Goal: Task Accomplishment & Management: Use online tool/utility

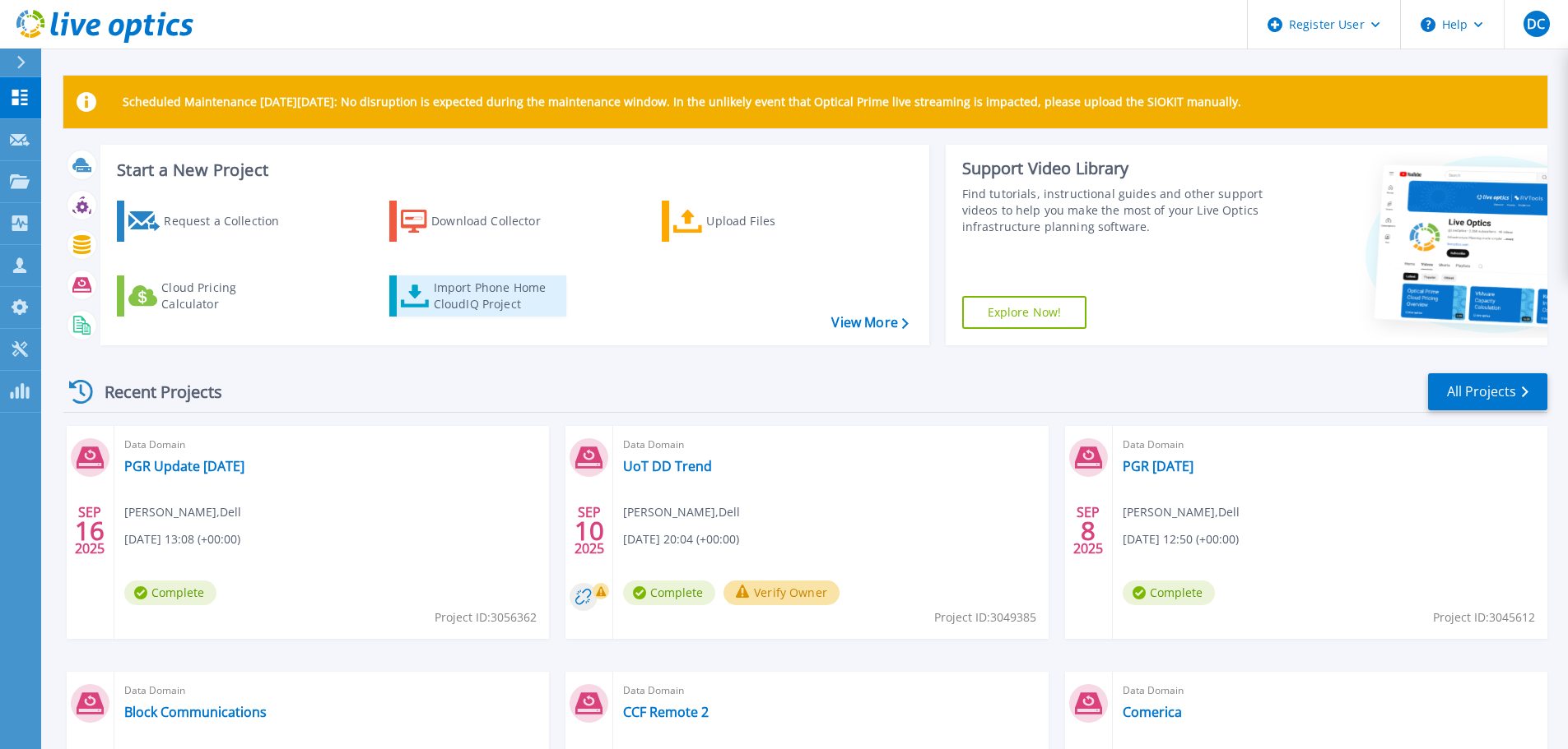
click at [457, 296] on div "Import Phone Home CloudIQ Project" at bounding box center [498, 295] width 128 height 33
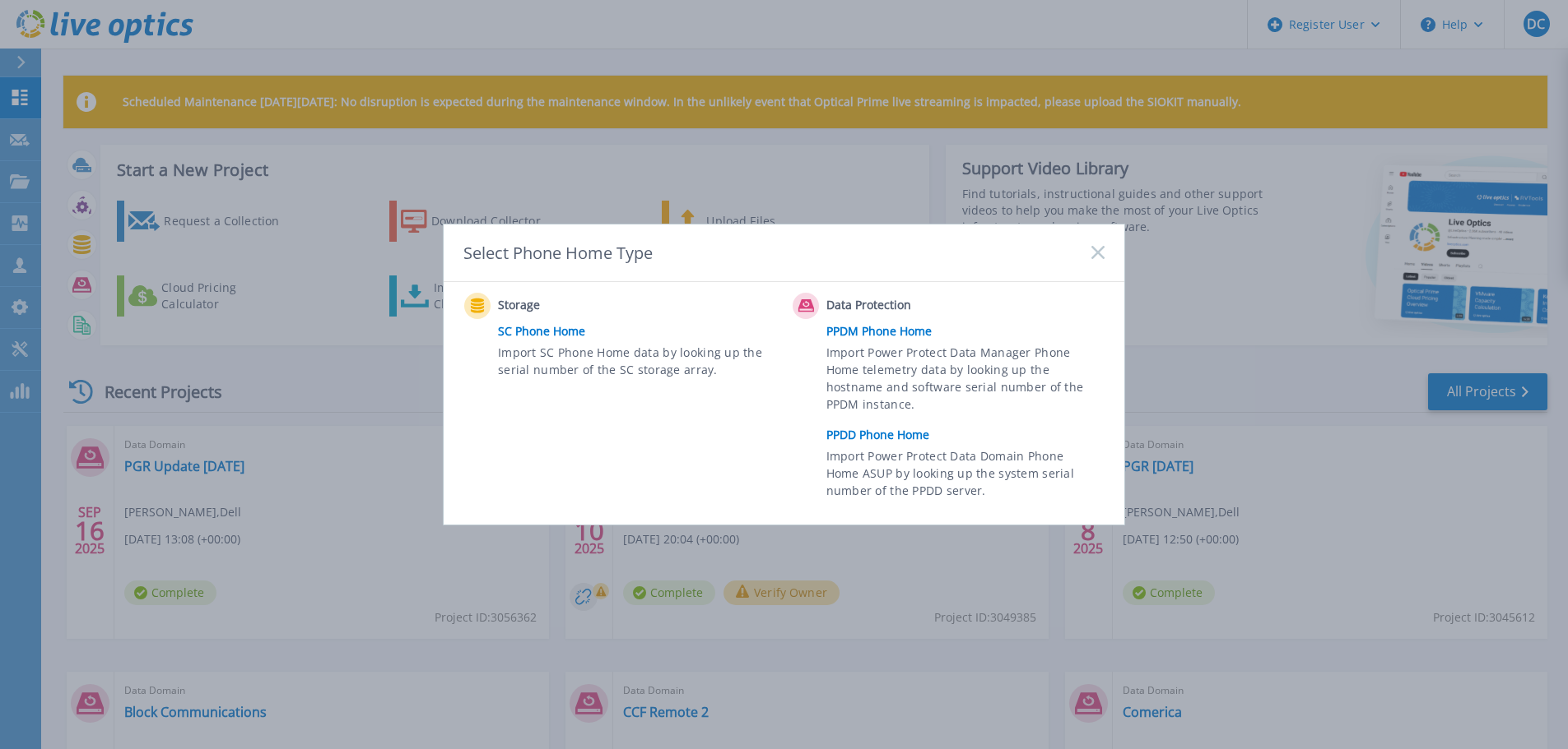
click at [891, 438] on link "PPDD Phone Home" at bounding box center [969, 435] width 286 height 24
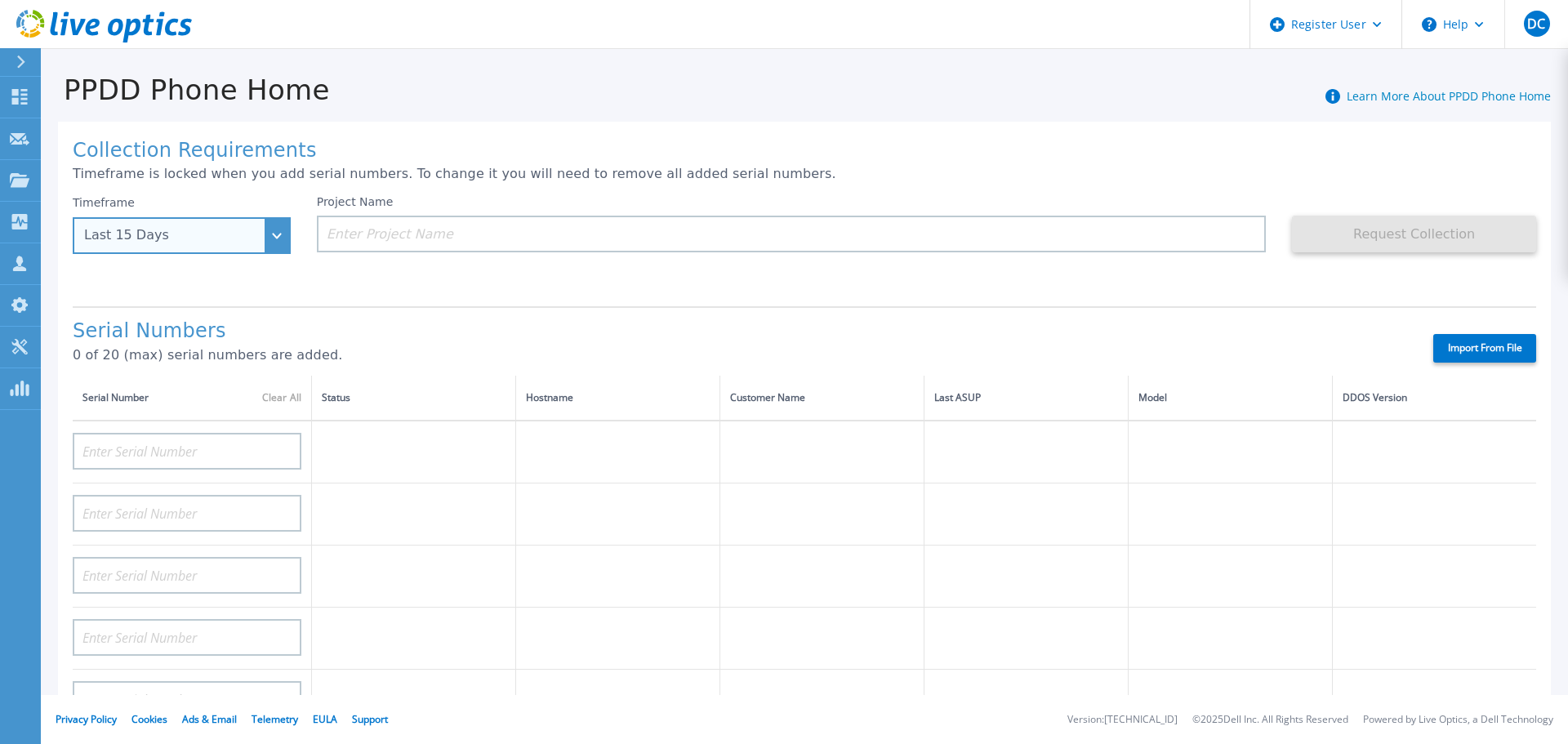
click at [265, 240] on div "Last 15 Days" at bounding box center [181, 236] width 218 height 37
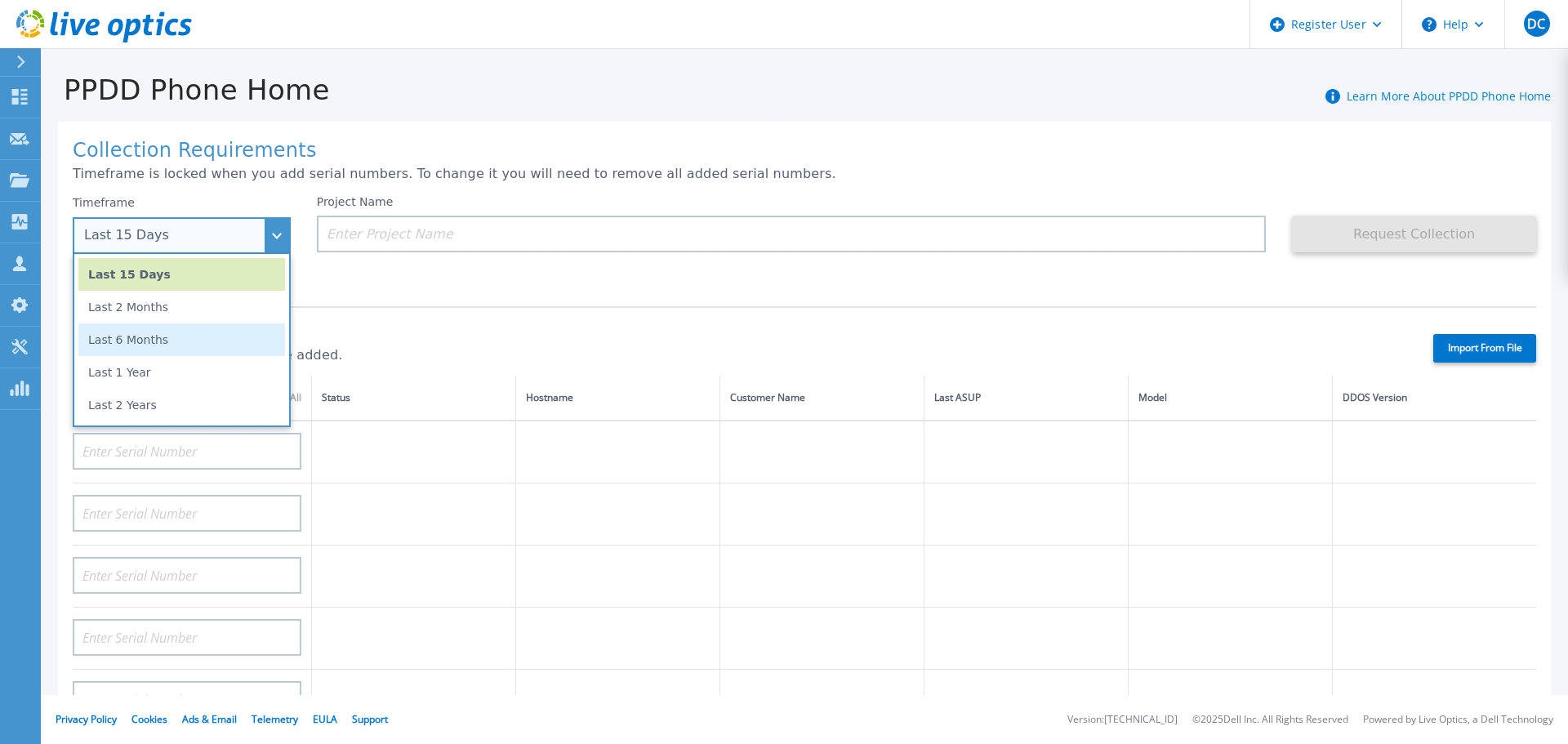
click at [153, 354] on li "Last 6 Months" at bounding box center [181, 339] width 207 height 33
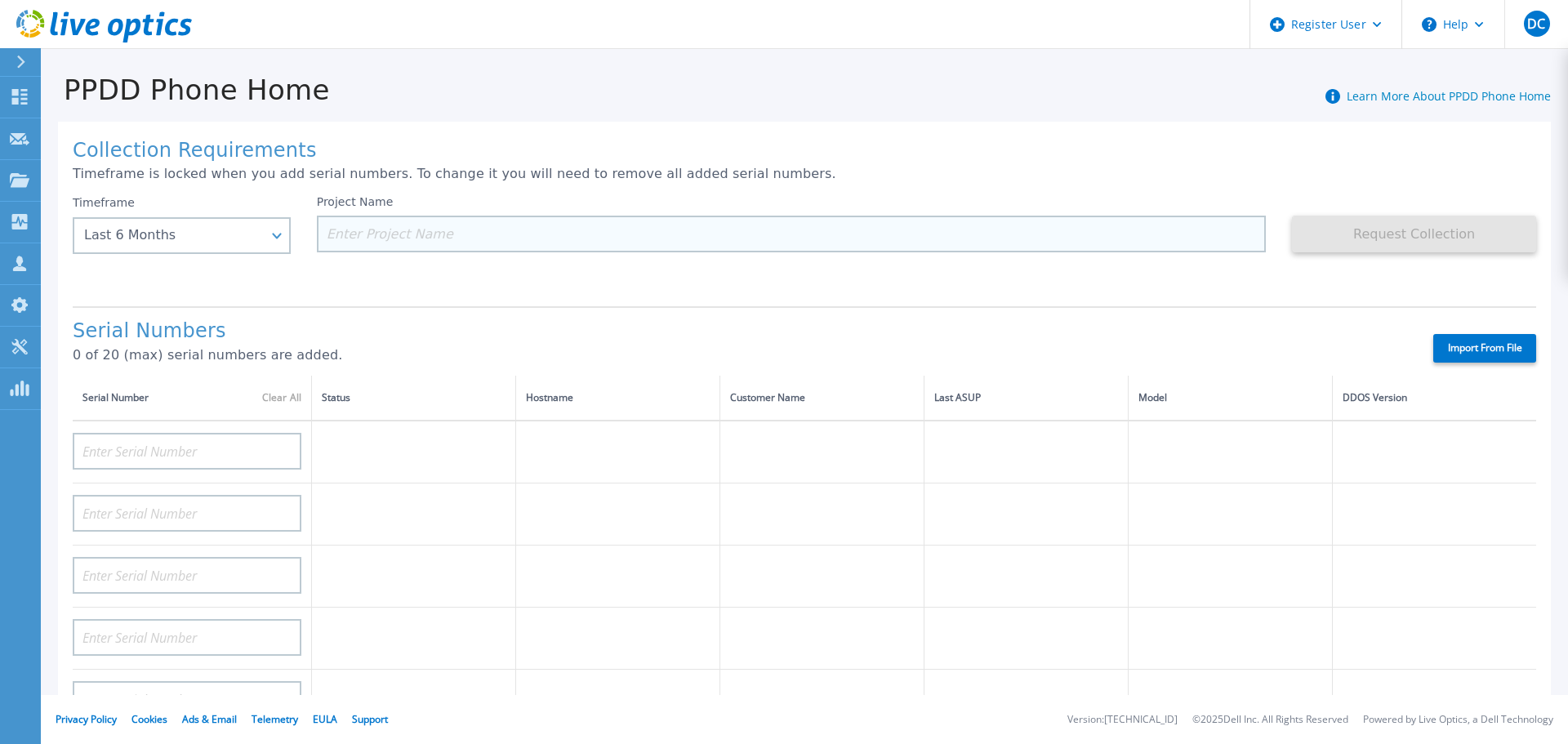
click at [391, 234] on input at bounding box center [791, 234] width 950 height 37
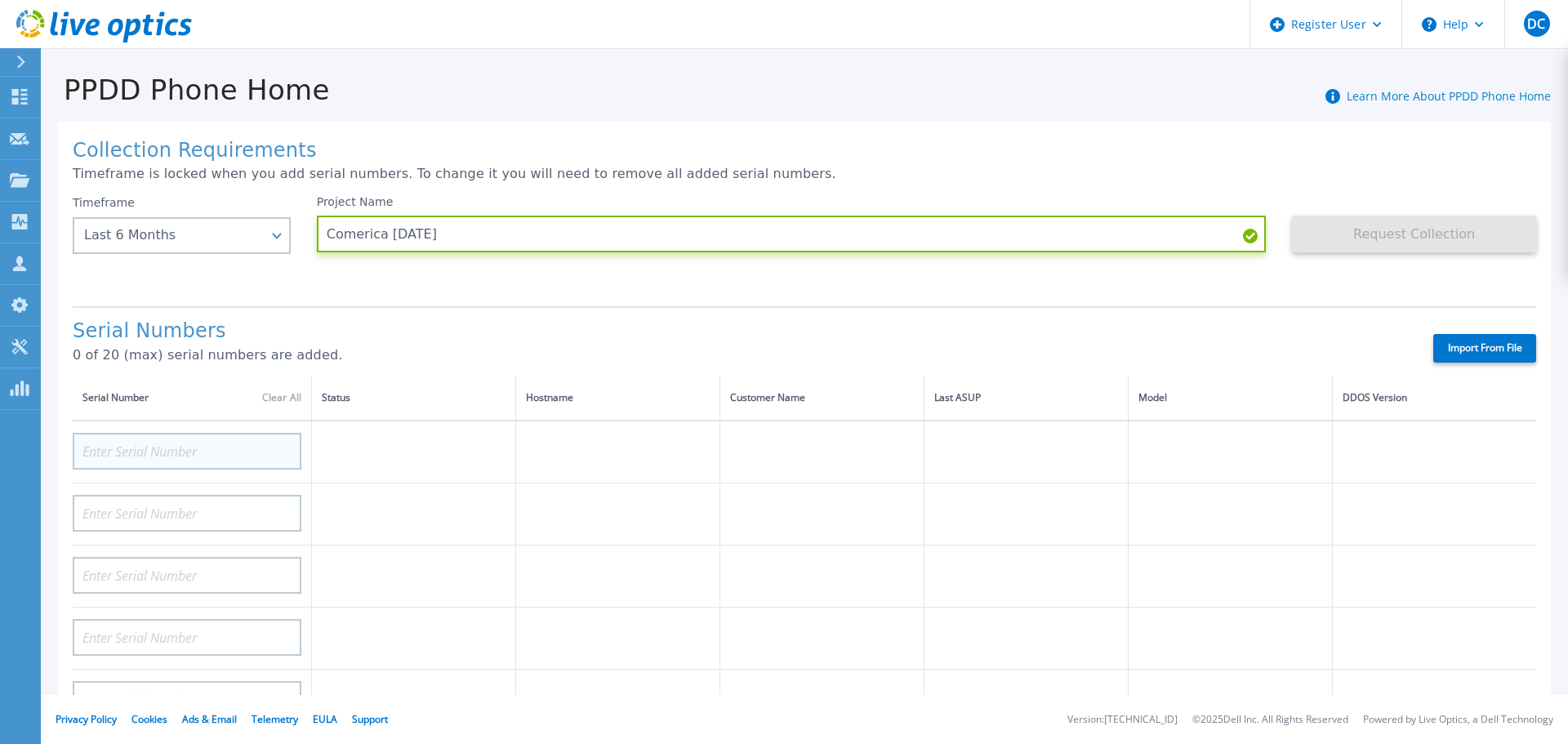
type input "Comerica [DATE]"
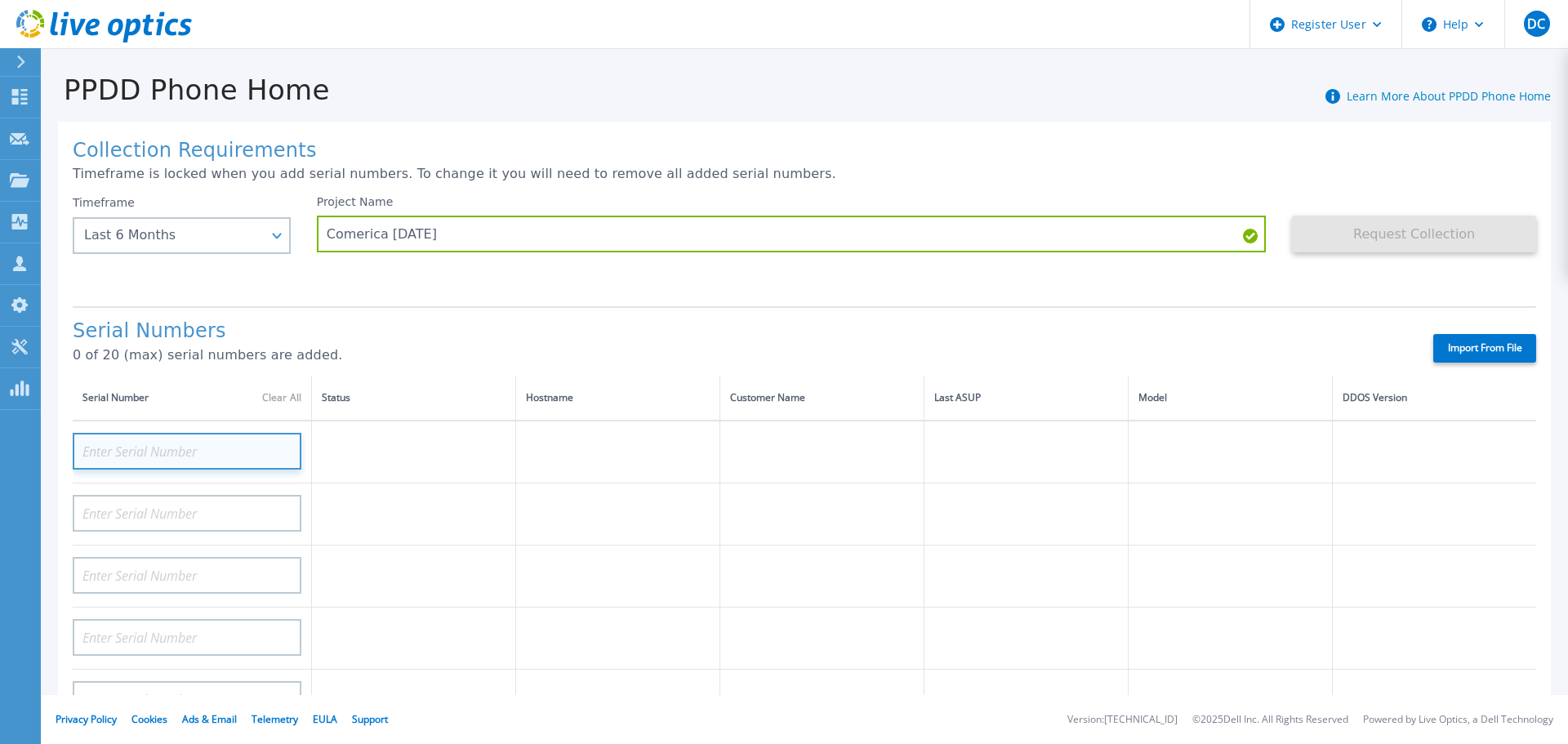
click at [187, 445] on input at bounding box center [187, 451] width 228 height 37
paste input "APM00202712430"
type input "APM00202712430"
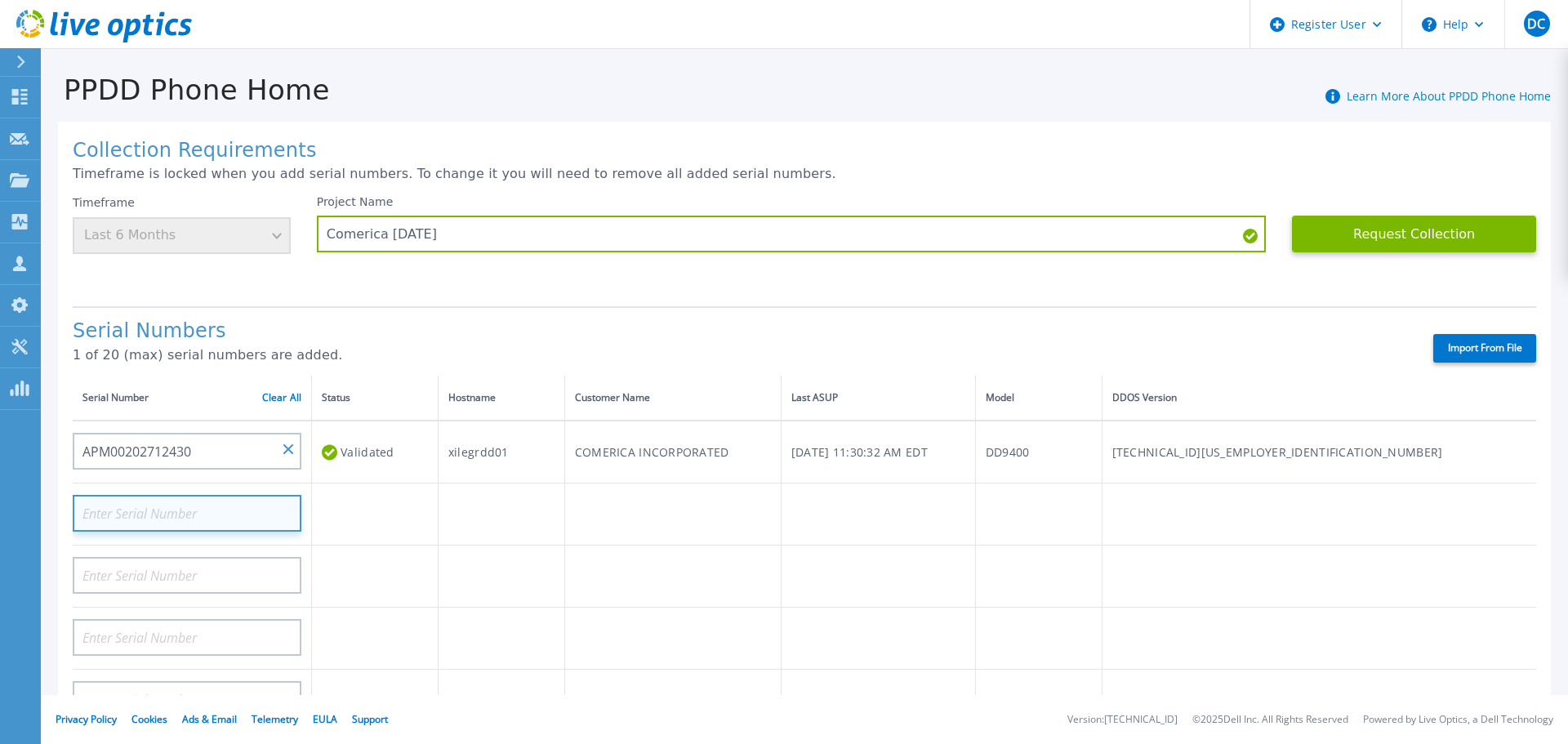
click at [229, 505] on input at bounding box center [187, 514] width 228 height 37
paste input "APX00223100036"
type input "APX00223100036"
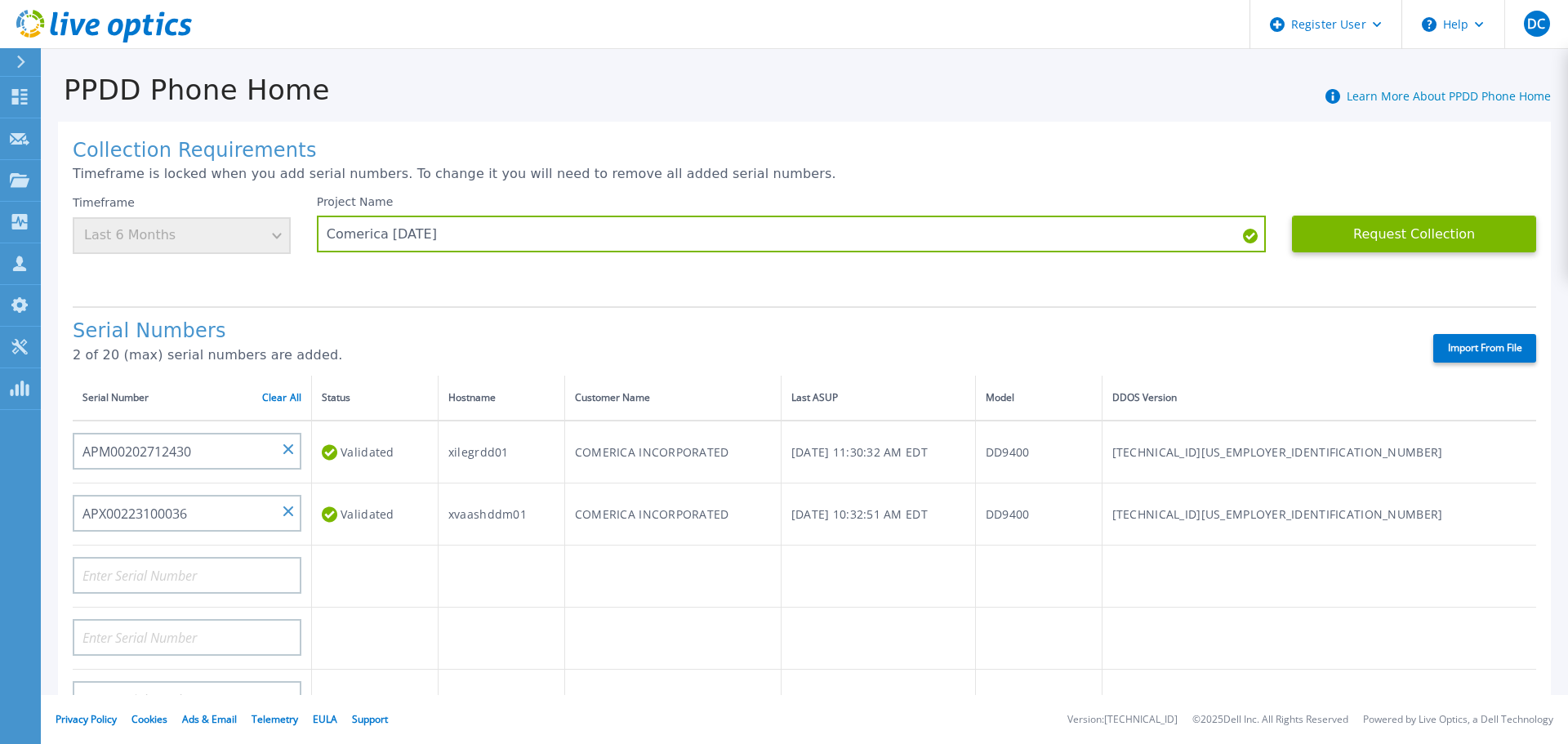
click at [142, 554] on div at bounding box center [187, 570] width 228 height 48
click at [146, 572] on input at bounding box center [187, 576] width 228 height 37
paste input "APM00191412172"
type input "APM00191412172"
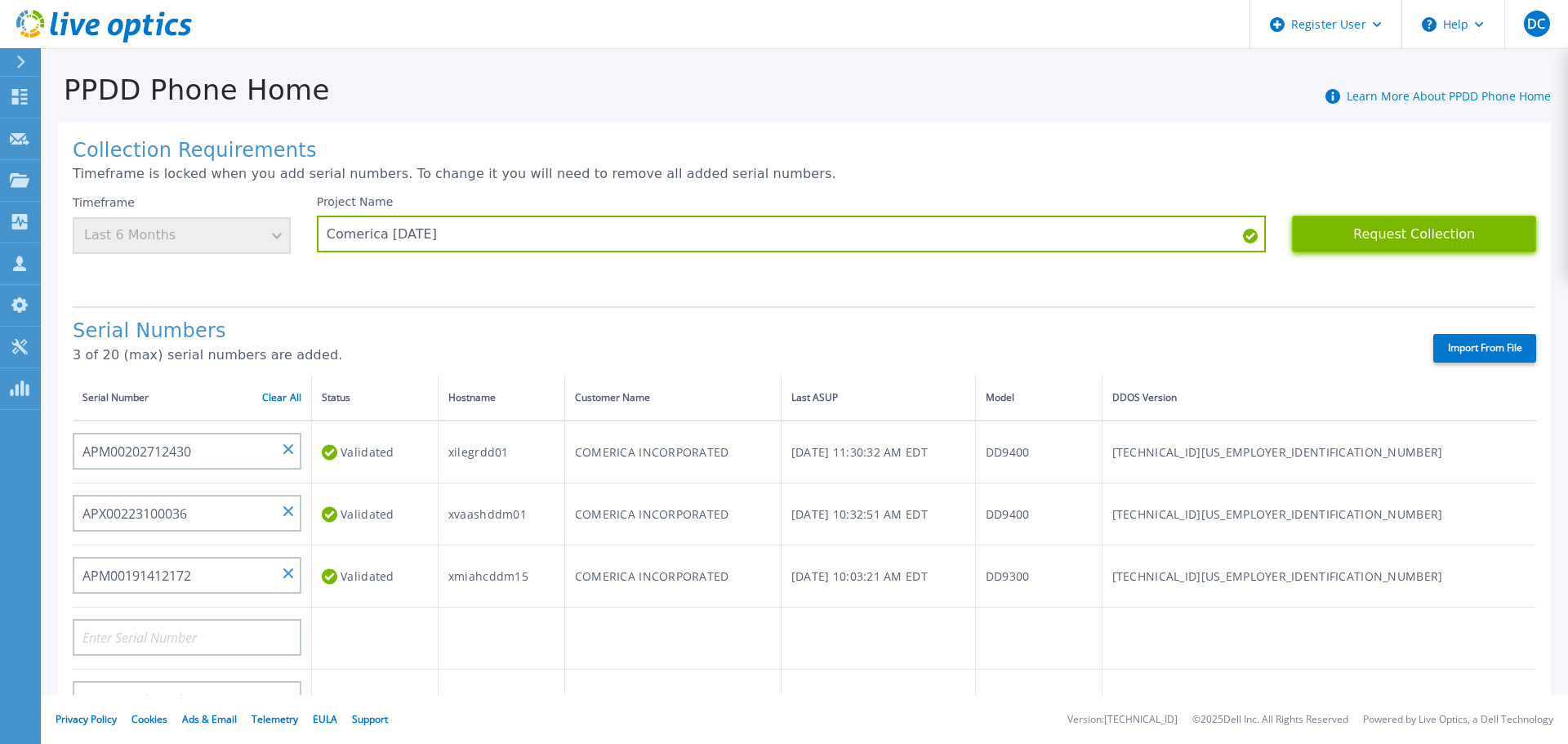
click at [1408, 215] on button "Request Collection" at bounding box center [1414, 234] width 244 height 37
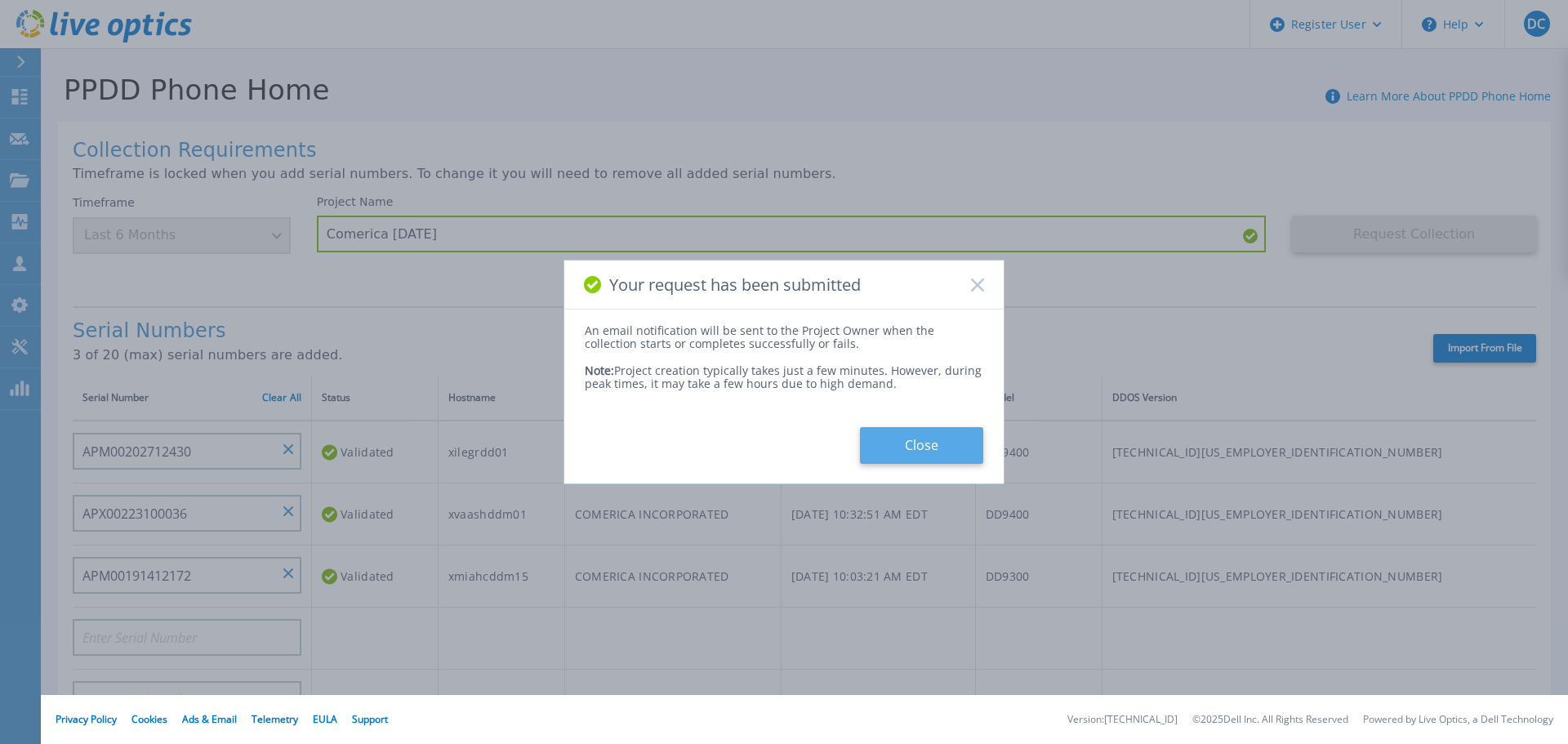
click at [964, 452] on button "Close" at bounding box center [921, 446] width 123 height 37
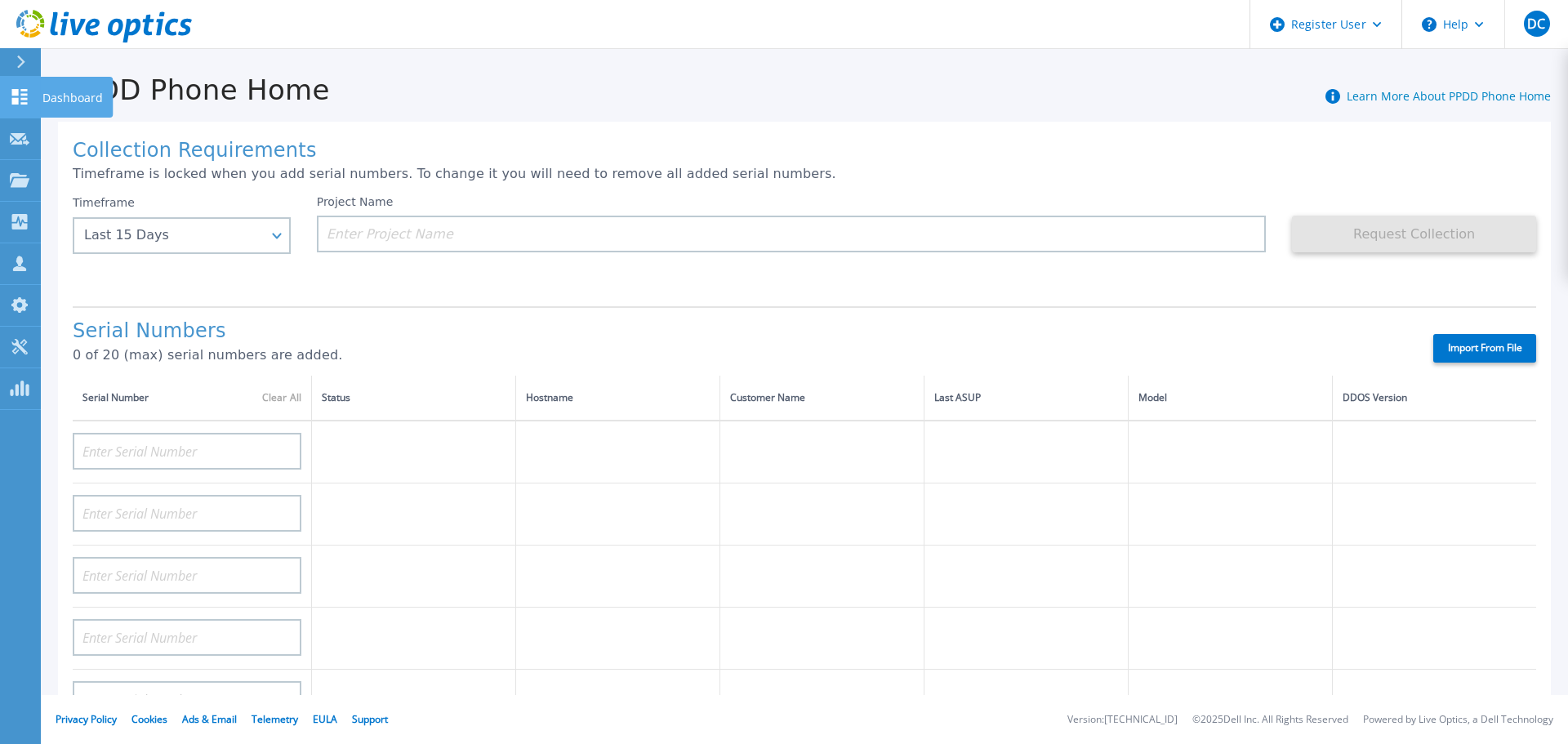
click at [45, 94] on p "Dashboard" at bounding box center [72, 98] width 60 height 43
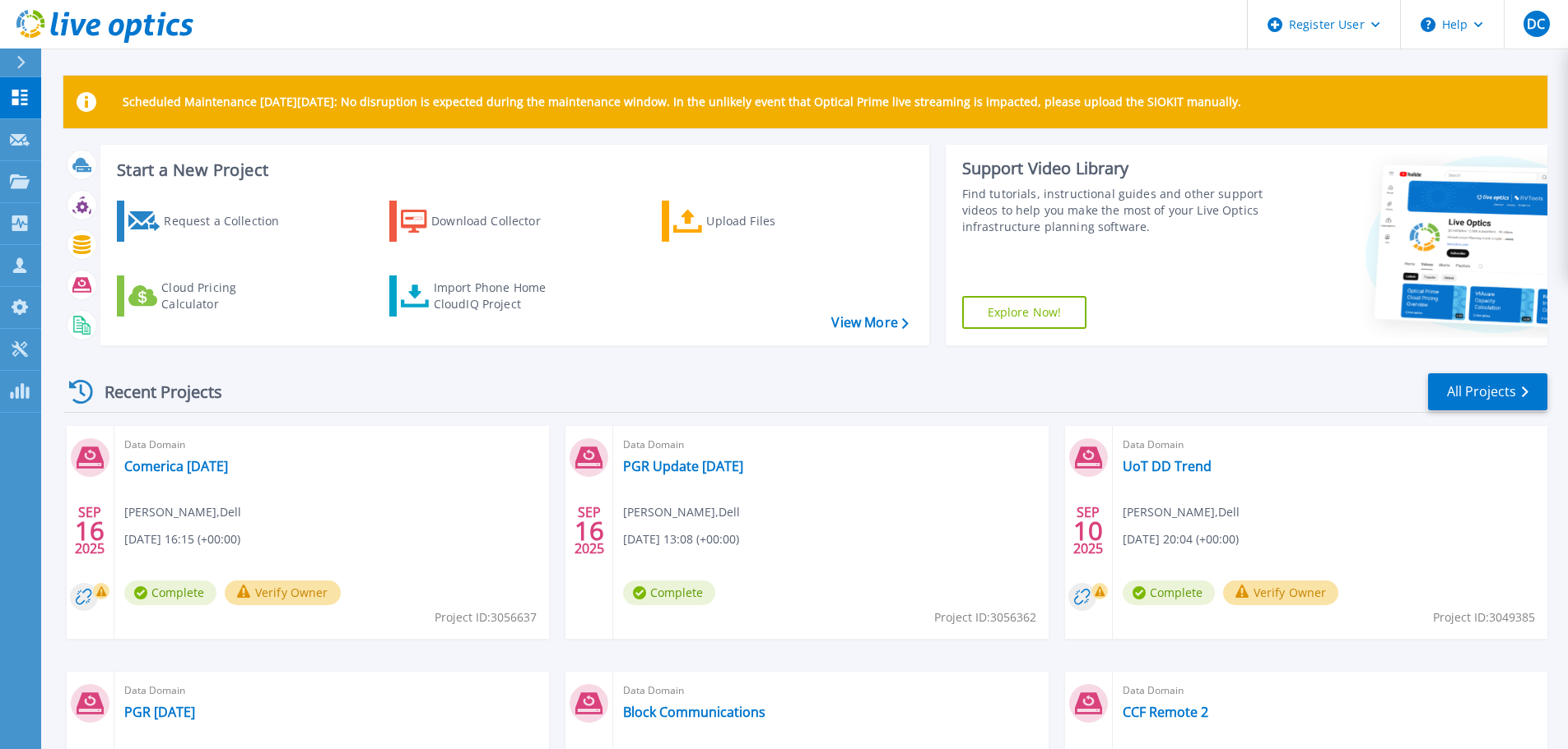
click at [318, 590] on button "Verify Owner" at bounding box center [283, 593] width 116 height 24
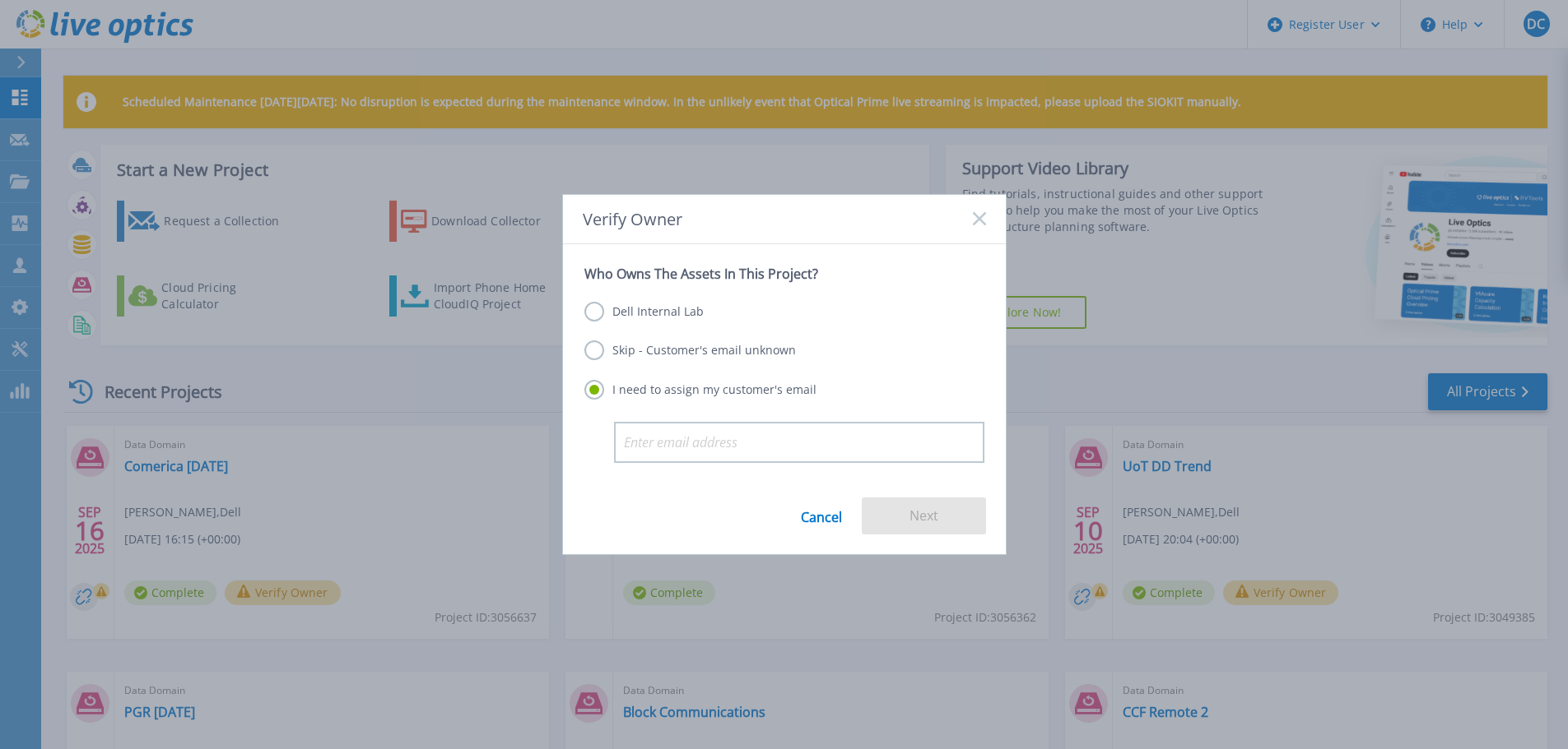
click at [639, 312] on label "Dell Internal Lab" at bounding box center [645, 311] width 120 height 20
click at [0, 0] on input "Dell Internal Lab" at bounding box center [0, 0] width 0 height 0
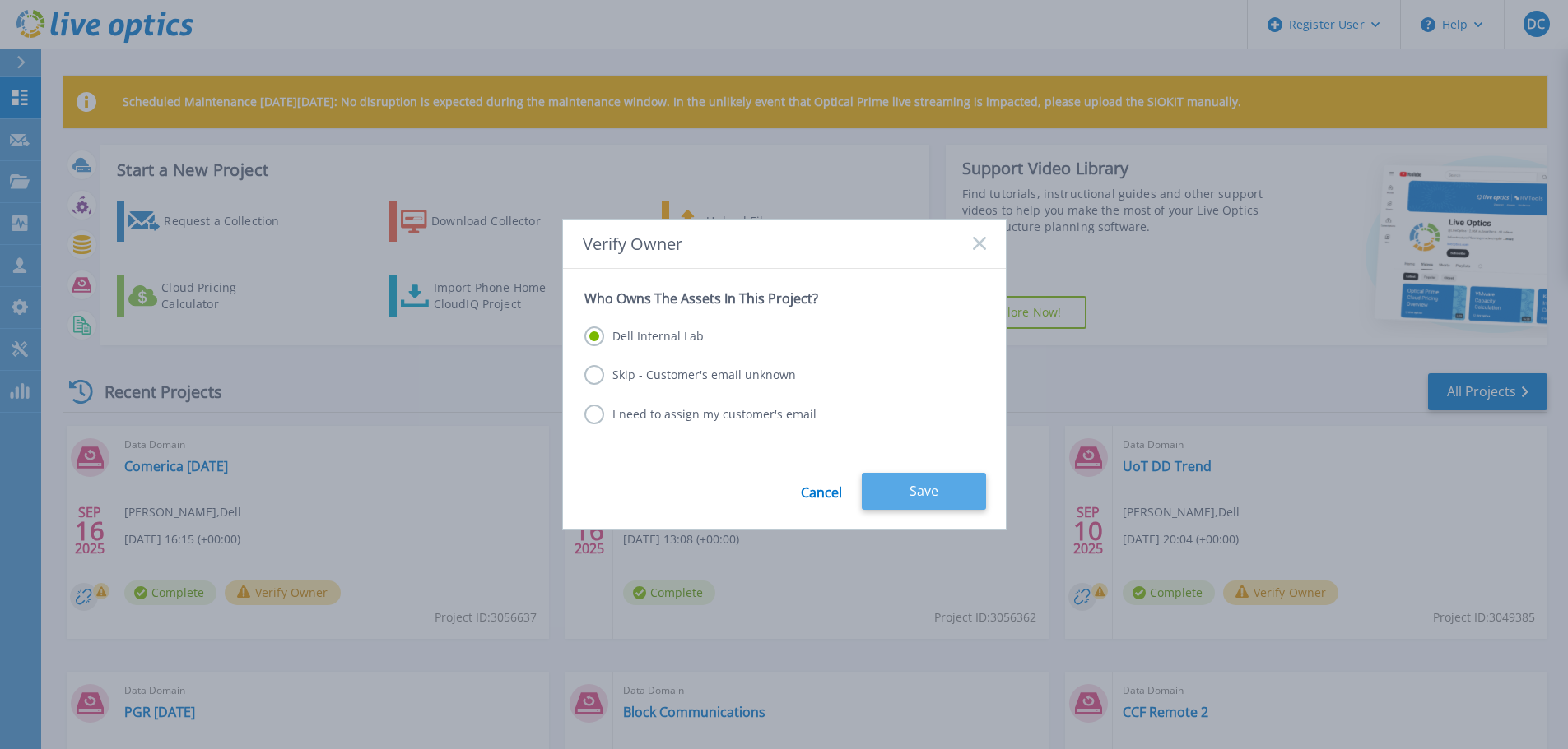
click at [914, 480] on button "Save" at bounding box center [923, 492] width 124 height 37
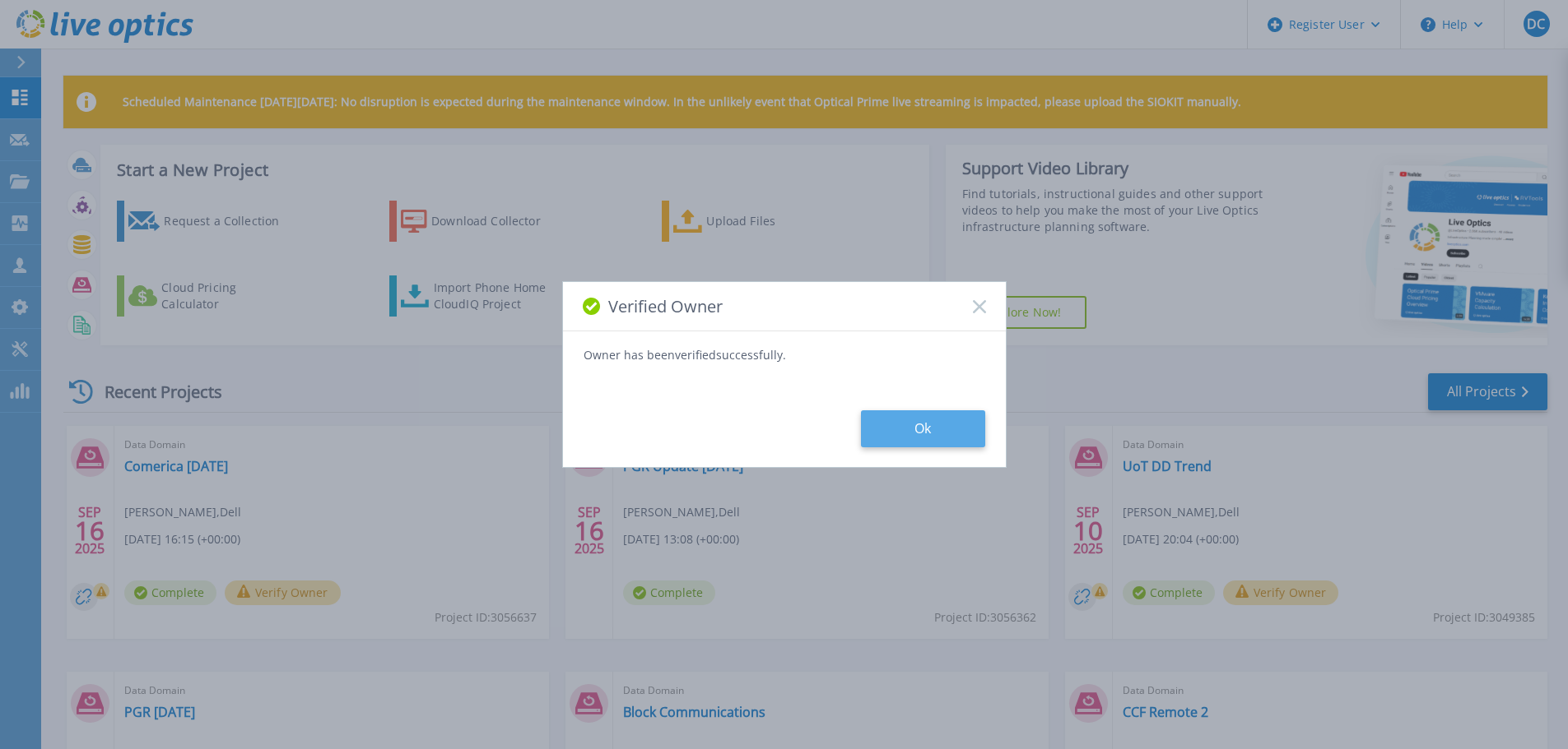
click at [922, 435] on button "Ok" at bounding box center [922, 429] width 124 height 37
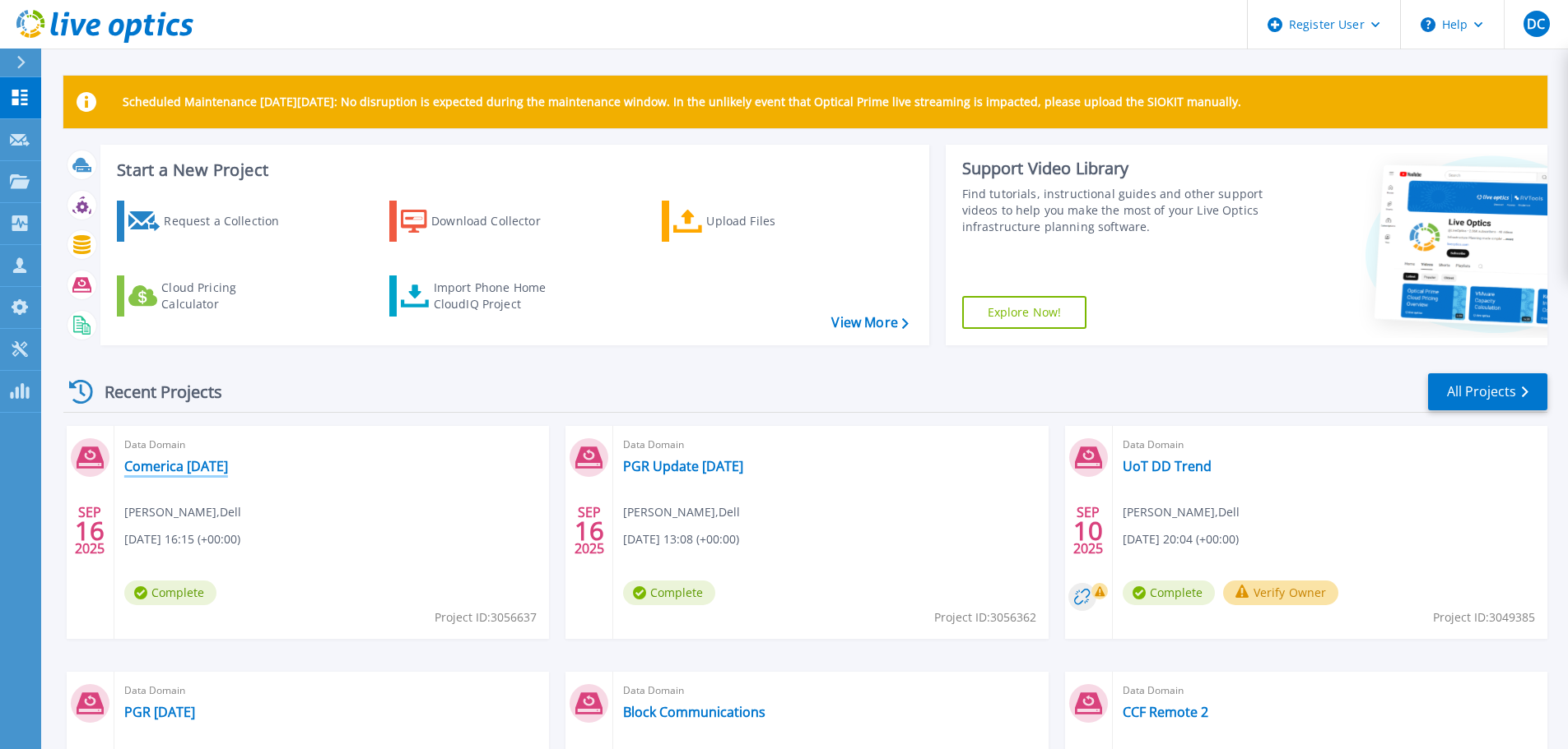
click at [155, 468] on link "Comerica [DATE]" at bounding box center [176, 467] width 104 height 17
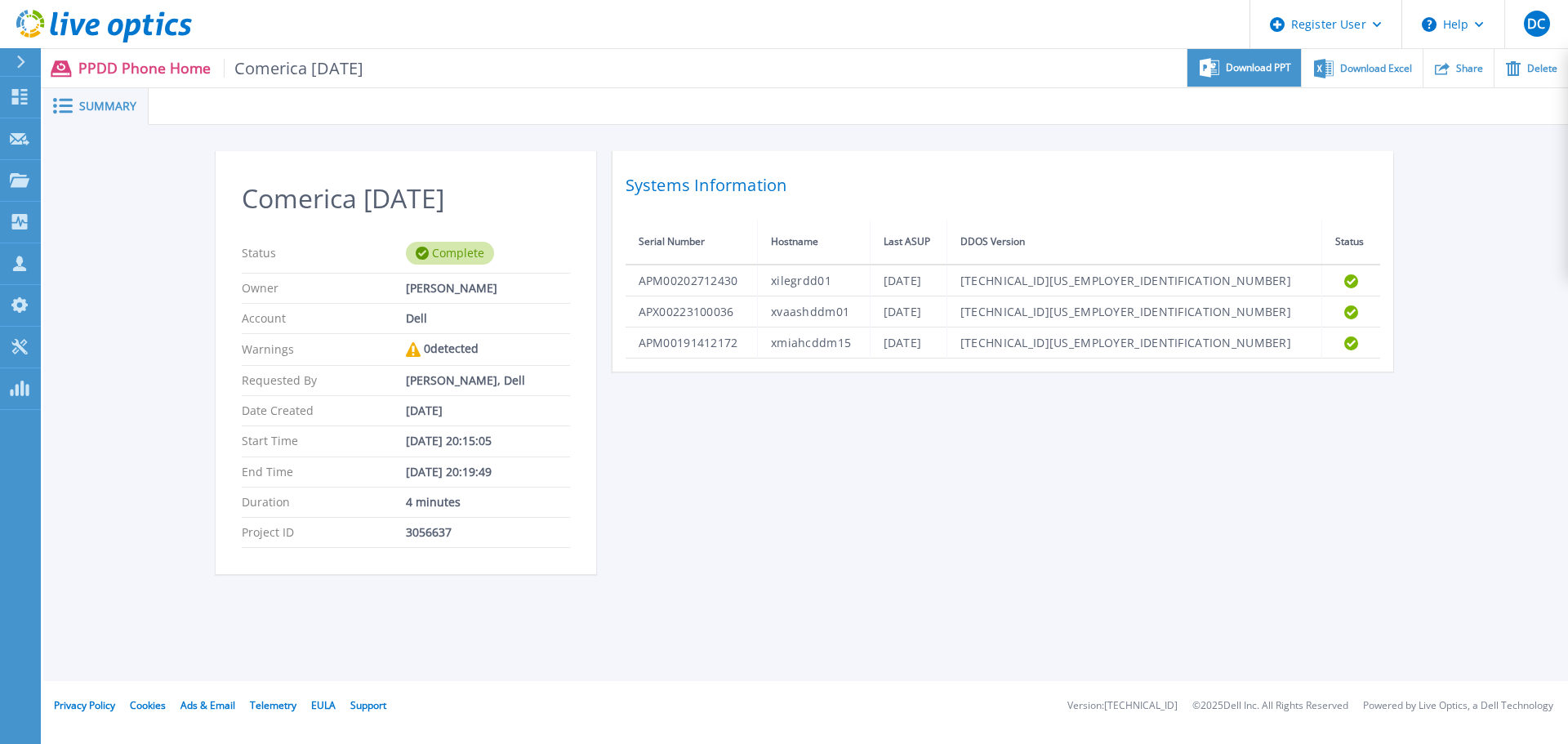
click at [1256, 72] on span "Download PPT" at bounding box center [1259, 68] width 65 height 10
click at [1355, 59] on div "Download Excel" at bounding box center [1361, 68] width 120 height 38
